Goal: Transaction & Acquisition: Purchase product/service

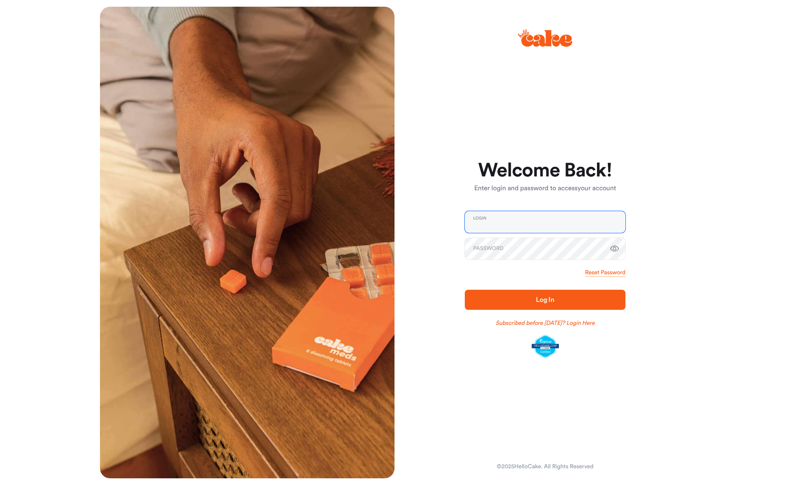
type input "**********"
click at [545, 299] on button "Log In" at bounding box center [545, 300] width 161 height 20
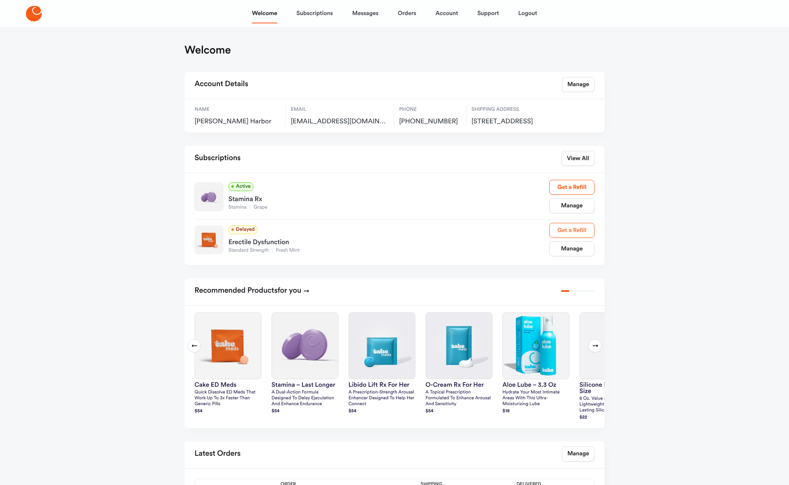
click at [571, 238] on link "Get a Refill" at bounding box center [571, 230] width 45 height 15
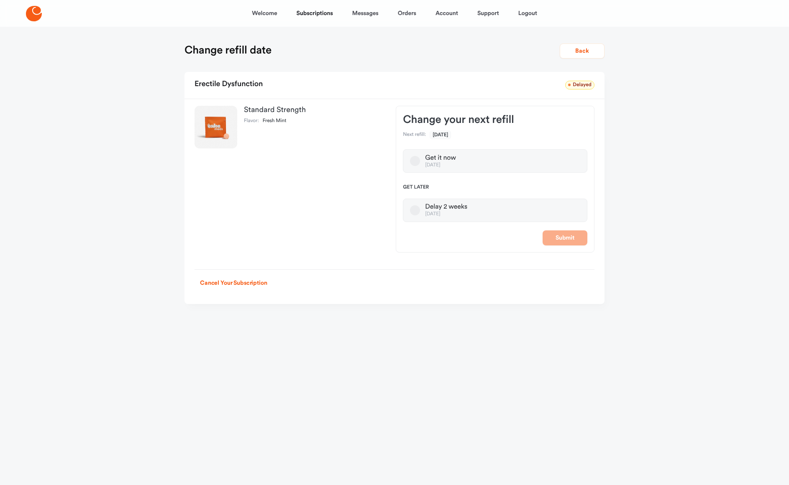
click at [413, 161] on button "Get it now [DATE]" at bounding box center [415, 161] width 10 height 10
click at [569, 235] on button "Submit" at bounding box center [564, 237] width 45 height 15
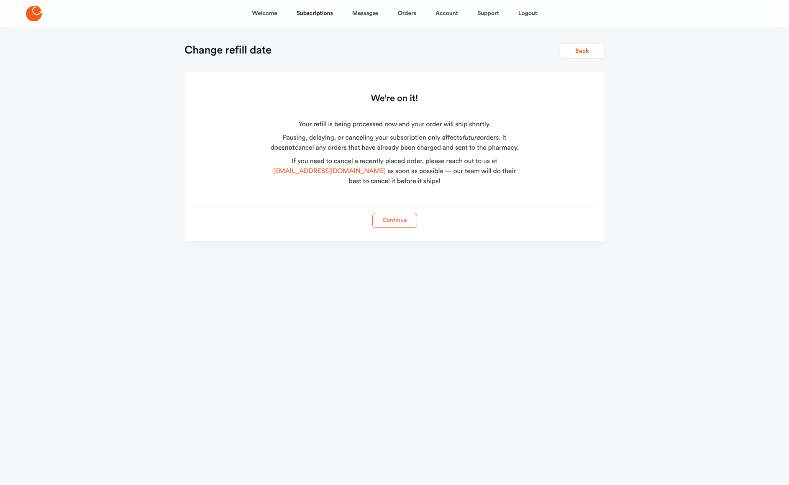
click at [399, 221] on button "Continue" at bounding box center [394, 220] width 45 height 15
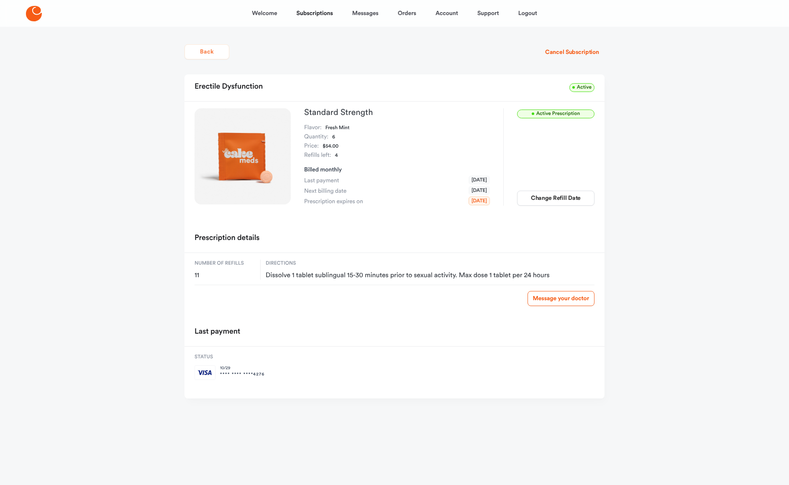
click at [207, 52] on button "Back" at bounding box center [206, 51] width 45 height 15
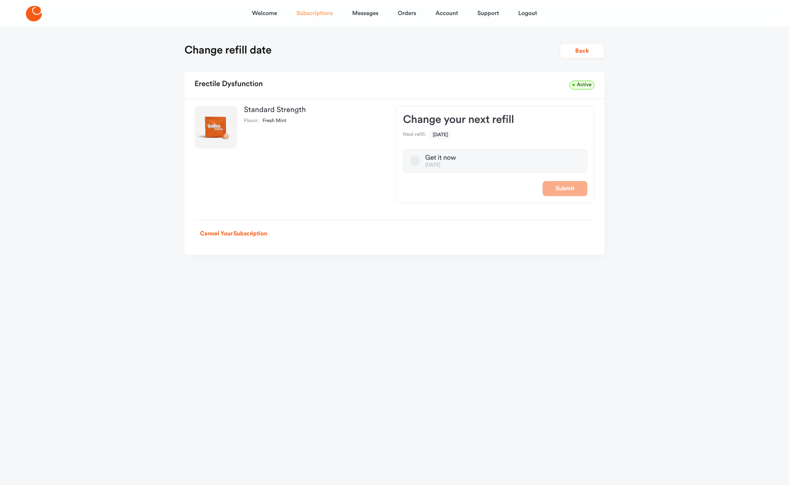
click at [313, 12] on link "Subscriptions" at bounding box center [314, 13] width 36 height 20
